Goal: Task Accomplishment & Management: Complete application form

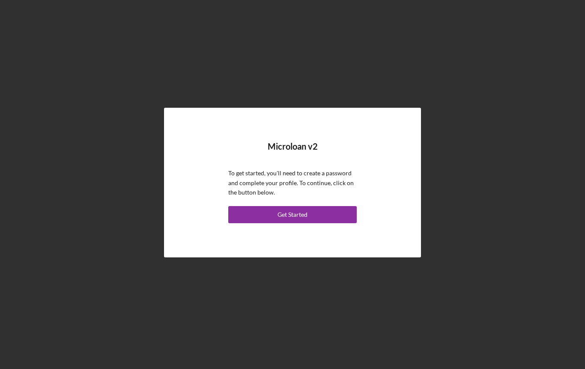
click at [242, 214] on button "Get Started" at bounding box center [292, 214] width 128 height 17
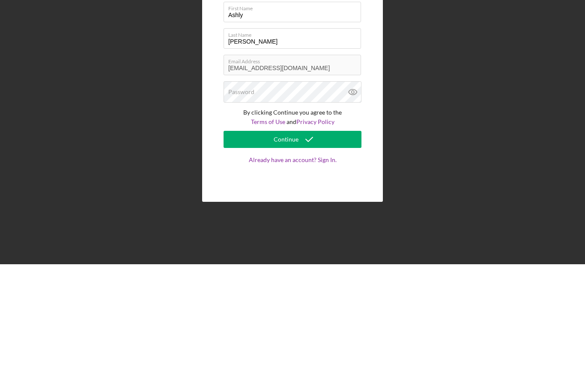
type input "Ashly"
click at [319, 186] on div "Password" at bounding box center [292, 196] width 138 height 21
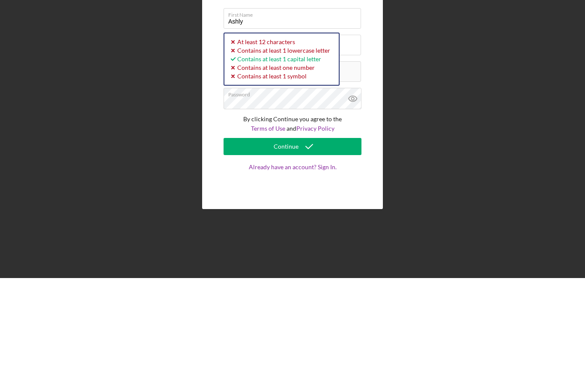
click at [351, 201] on g at bounding box center [352, 204] width 8 height 6
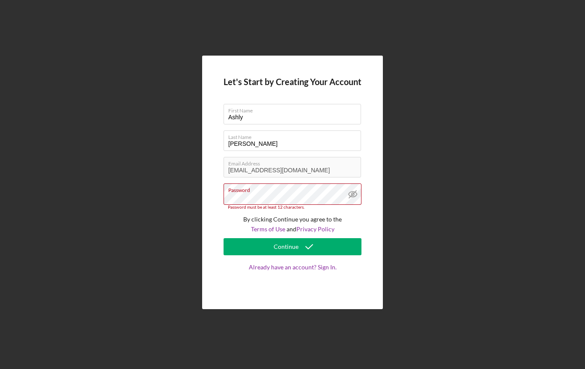
click at [318, 192] on label "Password" at bounding box center [294, 188] width 133 height 9
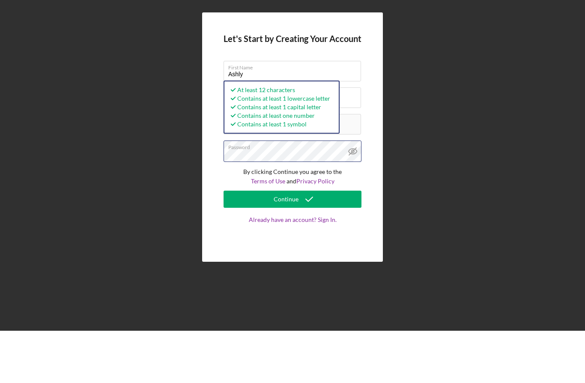
click at [292, 243] on button "Continue" at bounding box center [292, 251] width 138 height 17
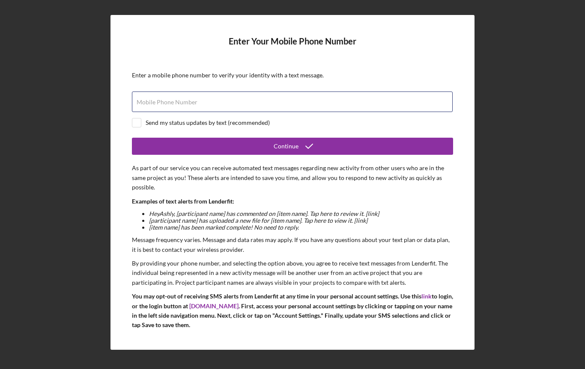
click at [305, 98] on input "Mobile Phone Number" at bounding box center [292, 102] width 321 height 21
type input "[PHONE_NUMBER]"
click at [374, 149] on button "Continue" at bounding box center [292, 146] width 321 height 17
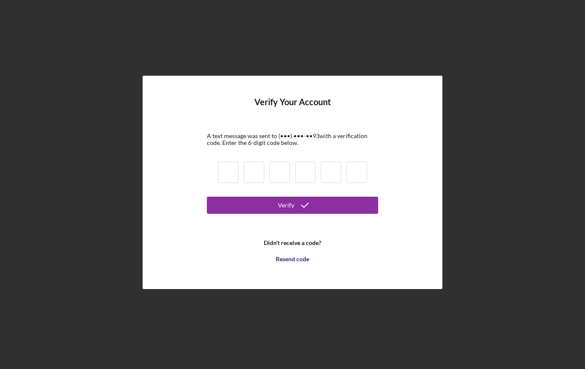
click at [359, 177] on input at bounding box center [356, 172] width 21 height 21
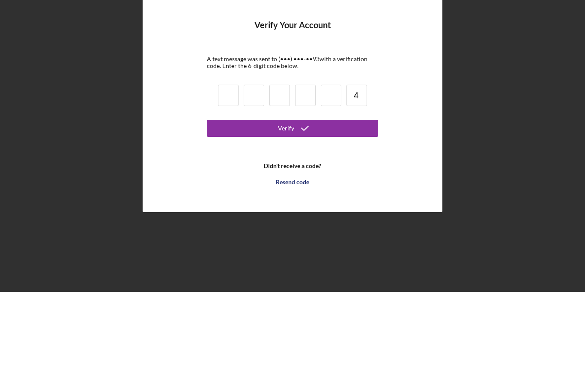
type input "4"
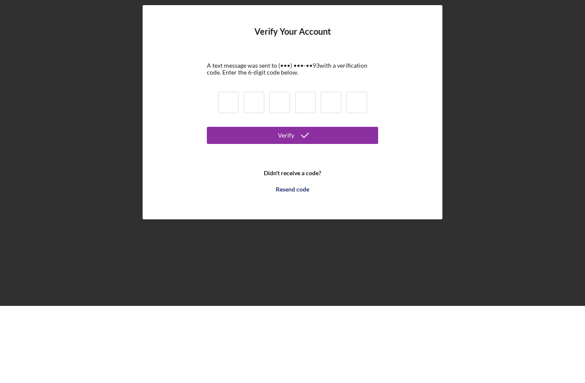
click at [360, 169] on input at bounding box center [356, 179] width 21 height 21
type input "4"
click at [220, 169] on input at bounding box center [228, 179] width 21 height 21
type input "4"
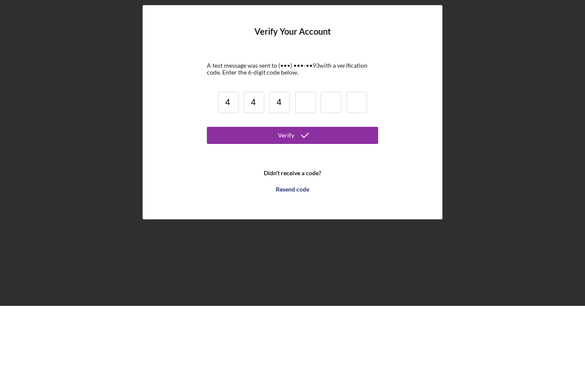
type input "4"
type input "6"
type input "3"
type input "8"
click at [363, 204] on button "Verify" at bounding box center [292, 212] width 171 height 17
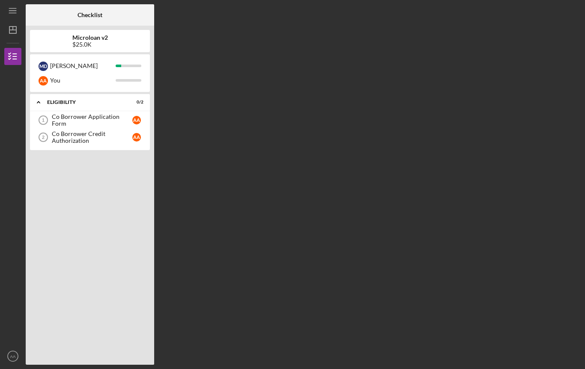
click at [68, 122] on div "Co Borrower Application Form" at bounding box center [92, 120] width 80 height 14
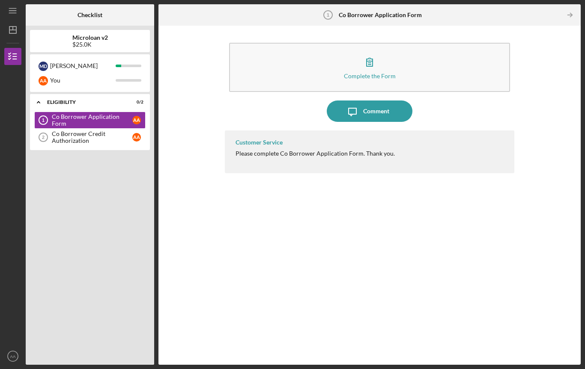
click at [326, 66] on button "Complete the Form Form" at bounding box center [369, 67] width 281 height 49
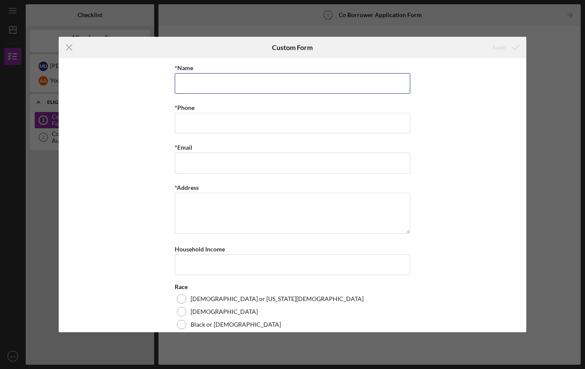
click at [213, 89] on input "*Name" at bounding box center [292, 83] width 235 height 21
type input "[PERSON_NAME] jharlene [PERSON_NAME]"
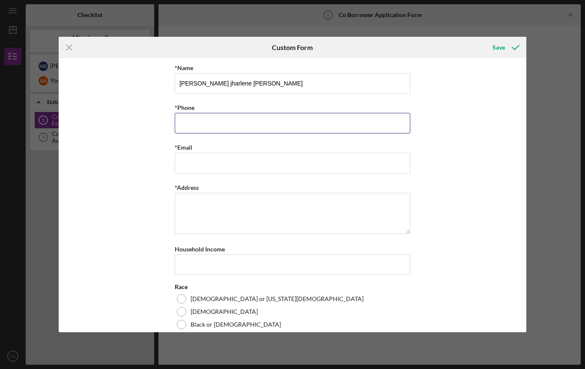
click at [290, 125] on input "*Phone" at bounding box center [292, 123] width 235 height 21
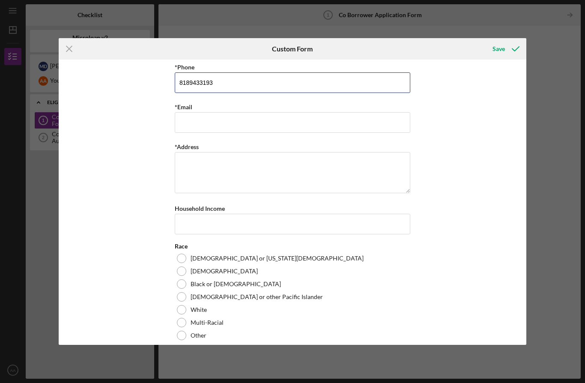
scroll to position [42, 0]
type input "8189433193"
click at [320, 127] on input "*Email" at bounding box center [292, 123] width 235 height 21
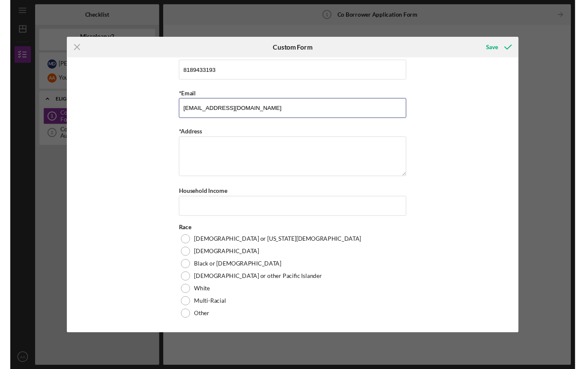
scroll to position [56, 0]
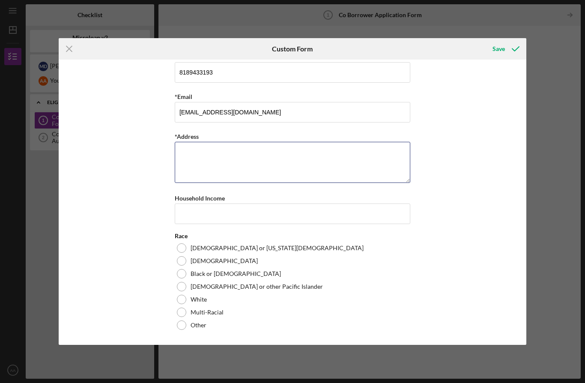
click at [332, 158] on textarea "*Address" at bounding box center [292, 162] width 235 height 41
click at [195, 109] on input "[EMAIL_ADDRESS][DOMAIN_NAME]" at bounding box center [292, 112] width 235 height 21
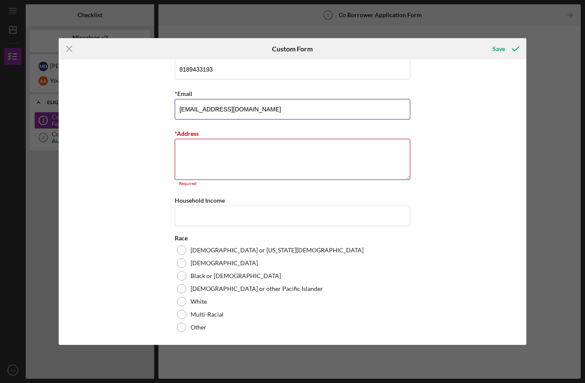
type input "[EMAIL_ADDRESS][DOMAIN_NAME]"
click at [253, 157] on textarea "*Address" at bounding box center [292, 159] width 235 height 41
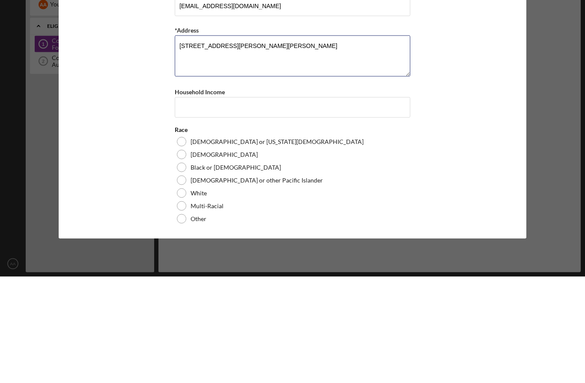
type textarea "[STREET_ADDRESS][PERSON_NAME][PERSON_NAME]"
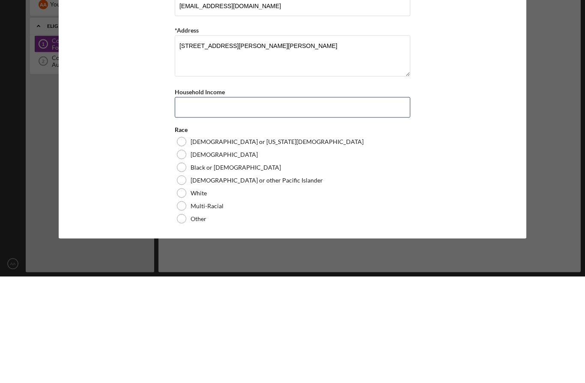
click at [339, 203] on input "Household Income" at bounding box center [292, 213] width 235 height 21
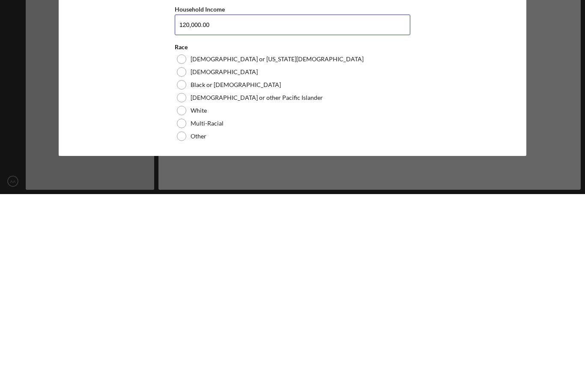
type input "120,000.00"
click at [200, 321] on label "Other" at bounding box center [198, 324] width 16 height 7
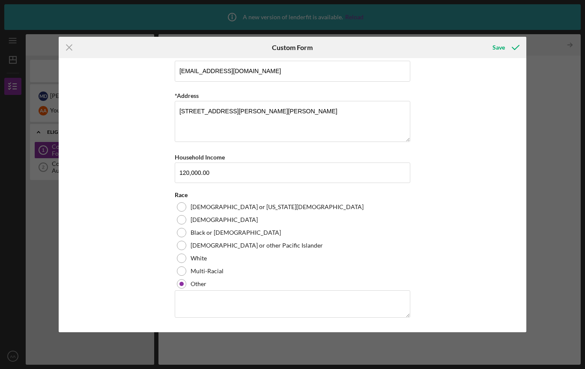
scroll to position [95, 0]
click at [340, 301] on textarea at bounding box center [292, 304] width 235 height 27
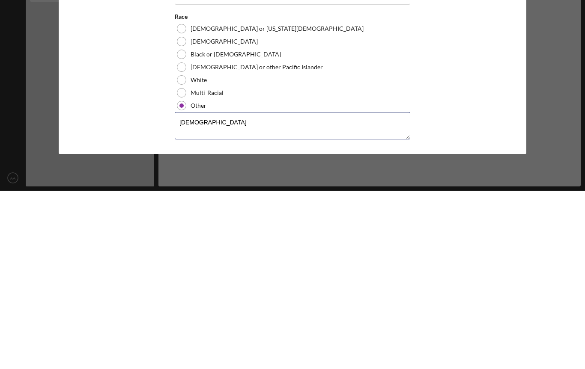
click at [379, 291] on textarea "[DEMOGRAPHIC_DATA]" at bounding box center [292, 304] width 235 height 27
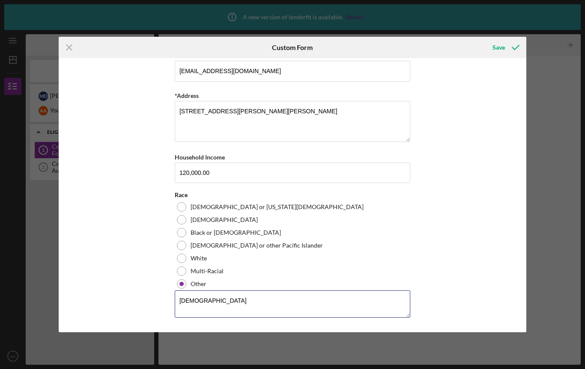
type textarea "[DEMOGRAPHIC_DATA]"
click at [494, 49] on div "Save" at bounding box center [498, 47] width 12 height 17
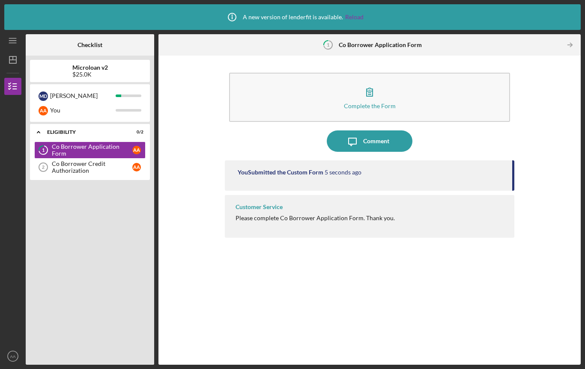
click at [427, 102] on button "Complete the Form Form" at bounding box center [369, 97] width 281 height 49
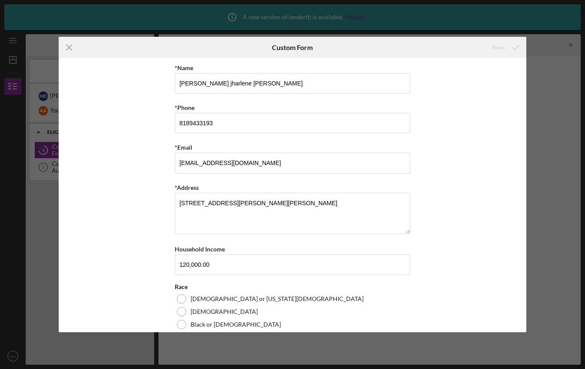
scroll to position [-1, 0]
click at [69, 42] on icon "Icon/Menu Close" at bounding box center [69, 47] width 21 height 21
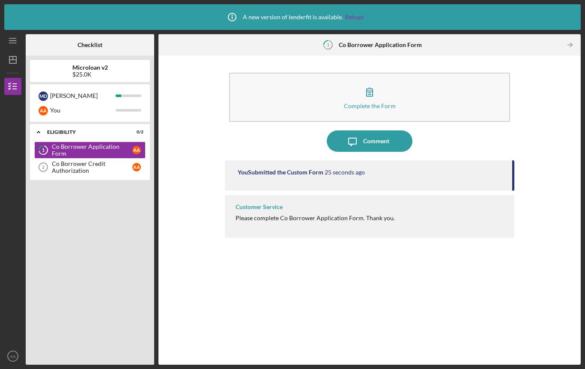
click at [119, 164] on div "Co Borrower Credit Authorization" at bounding box center [92, 168] width 80 height 14
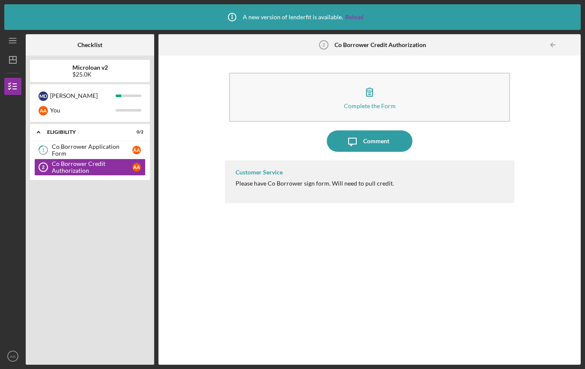
click at [419, 103] on button "Complete the Form Form" at bounding box center [369, 97] width 281 height 49
click at [42, 133] on icon "Icon/Expander" at bounding box center [38, 132] width 17 height 17
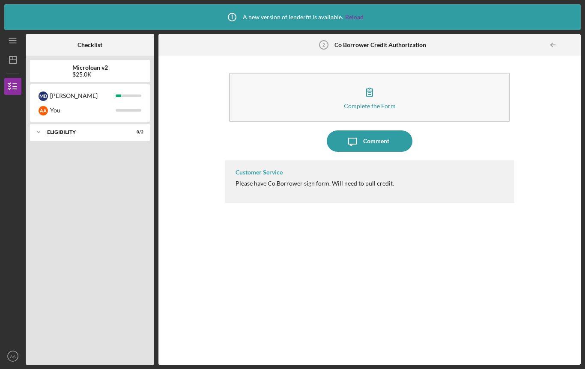
click at [39, 132] on polyline at bounding box center [38, 132] width 3 height 2
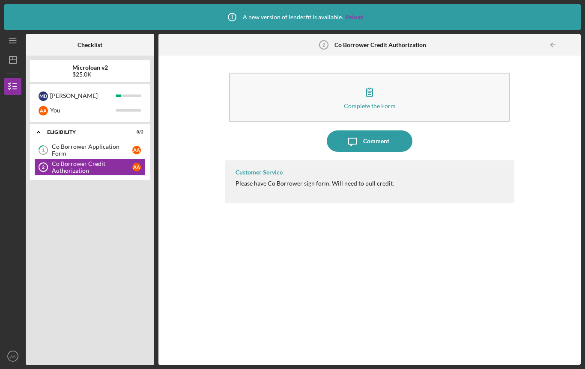
click at [62, 151] on div "Co Borrower Application Form" at bounding box center [92, 150] width 80 height 14
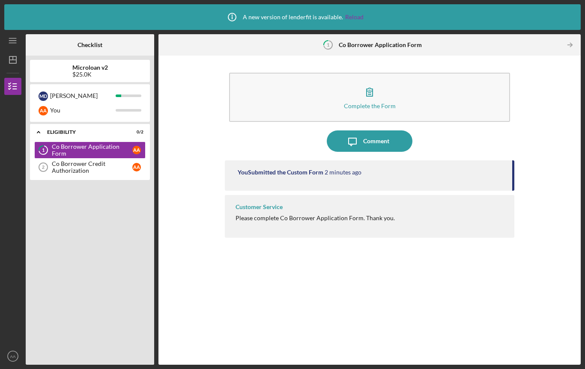
click at [54, 172] on div "Co Borrower Credit Authorization" at bounding box center [92, 168] width 80 height 14
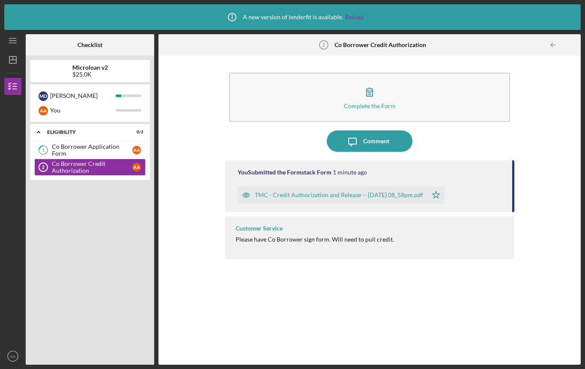
click at [69, 152] on div "Co Borrower Application Form" at bounding box center [92, 150] width 80 height 14
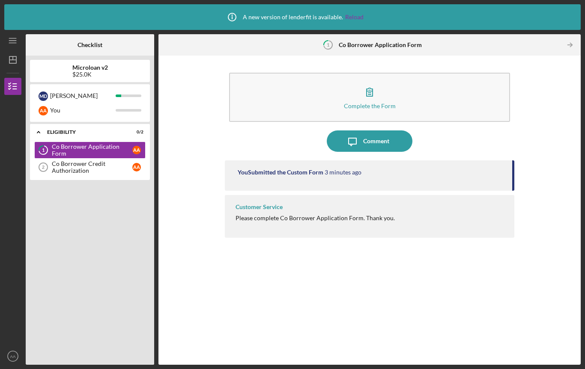
click at [378, 84] on icon "button" at bounding box center [369, 91] width 21 height 21
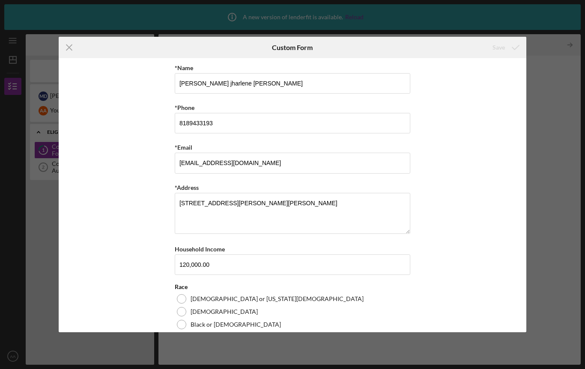
scroll to position [0, 0]
click at [63, 48] on icon "Icon/Menu Close" at bounding box center [69, 47] width 21 height 21
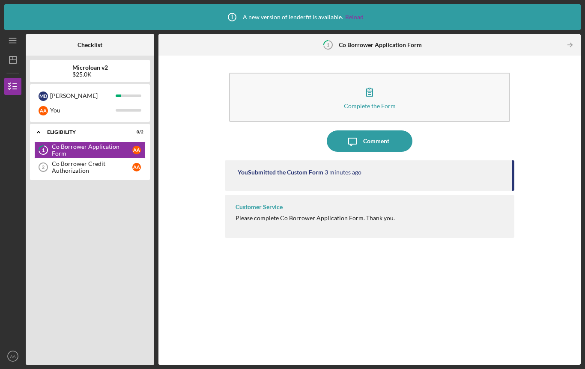
click at [254, 233] on div "Customer Service Please complete Co Borrower Application Form. Thank you." at bounding box center [369, 216] width 289 height 43
click at [254, 224] on div "Customer Service Please complete Co Borrower Application Form. Thank you." at bounding box center [369, 216] width 289 height 43
click at [71, 159] on link "Co Borrower Credit Authorization 2 Co Borrower Credit Authorization A A" at bounding box center [89, 167] width 111 height 17
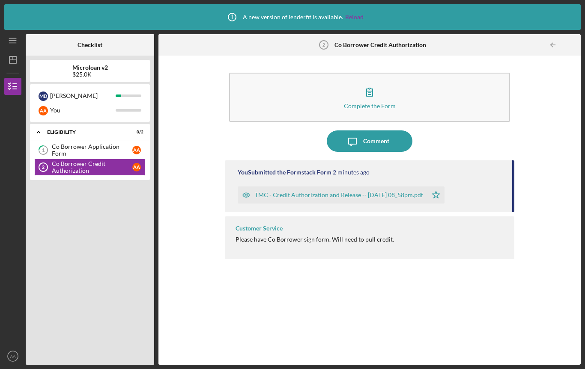
click at [250, 243] on div "Please have Co Borrower sign form. Will need to pull credit." at bounding box center [314, 239] width 158 height 7
click at [255, 198] on div "TMC - Credit Authorization and Release -- [DATE] 08_58pm.pdf" at bounding box center [339, 195] width 168 height 7
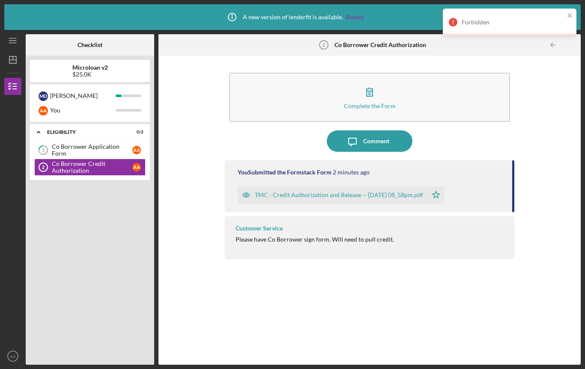
click at [568, 17] on icon "close" at bounding box center [569, 15] width 4 height 4
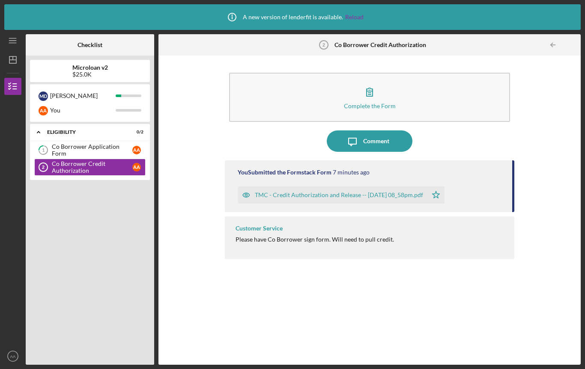
click at [396, 290] on div "You Submitted the Formstack Form 7 minutes ago TMC - Credit Authorization and R…" at bounding box center [369, 257] width 289 height 192
